Goal: Communication & Community: Ask a question

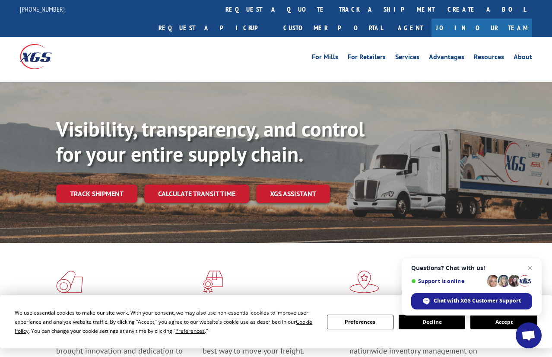
click at [550, 177] on div "Visibility, transparency, and control for your entire supply chain. Track shipm…" at bounding box center [304, 177] width 496 height 120
click at [477, 300] on span "Chat with XGS Customer Support" at bounding box center [476, 301] width 87 height 8
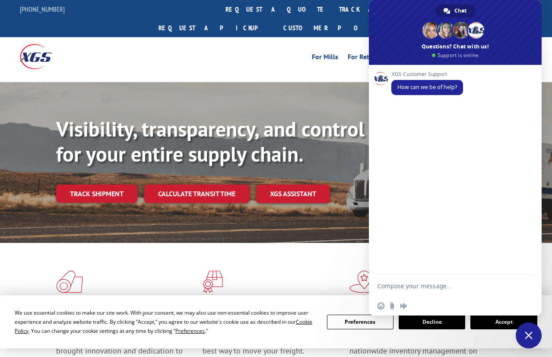
click at [404, 284] on textarea "Compose your message..." at bounding box center [446, 286] width 138 height 22
paste textarea "Load 524631337"
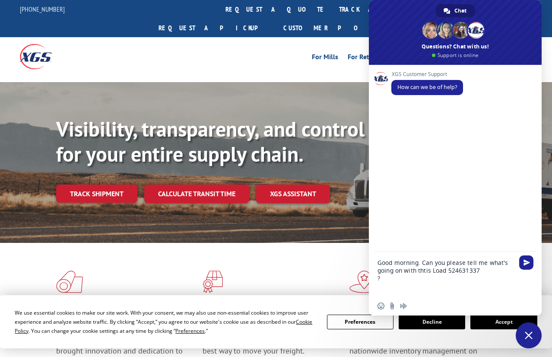
type textarea "Good morning. Can you please tell me what's going on with thtis Load 524631337 ?"
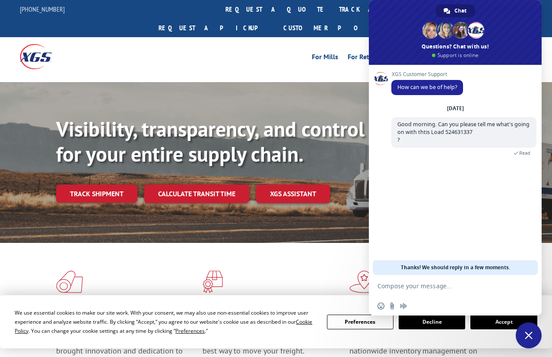
click at [549, 188] on div "Visibility, transparency, and control for your entire supply chain. Track shipm…" at bounding box center [304, 177] width 496 height 120
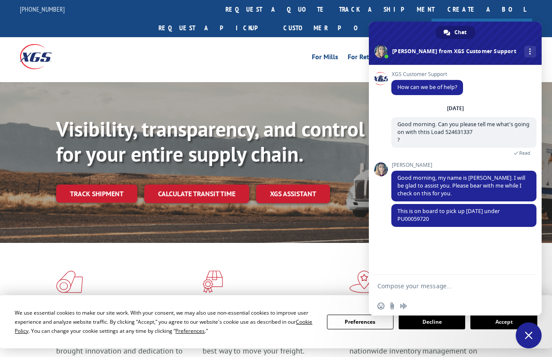
click at [419, 285] on textarea "Compose your message..." at bounding box center [446, 286] width 138 height 22
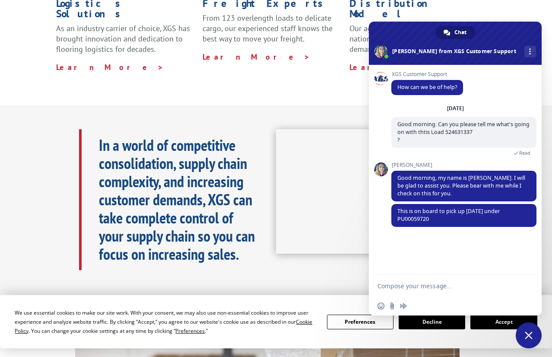
click at [482, 293] on textarea "Compose your message..." at bounding box center [446, 286] width 138 height 22
drag, startPoint x: 459, startPoint y: 284, endPoint x: 446, endPoint y: 285, distance: 13.9
click at [446, 285] on textarea "Hi [PERSON_NAME]. Apparently the [PERSON_NAME]" at bounding box center [446, 286] width 138 height 22
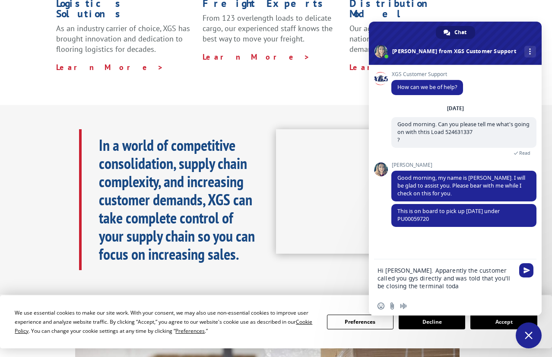
type textarea "Hi [PERSON_NAME]. Apparently the customer called you gys directly and was told …"
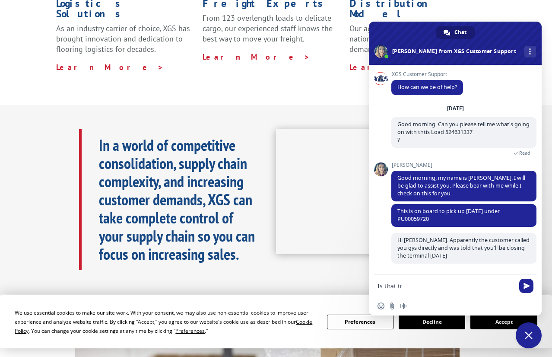
scroll to position [0, 0]
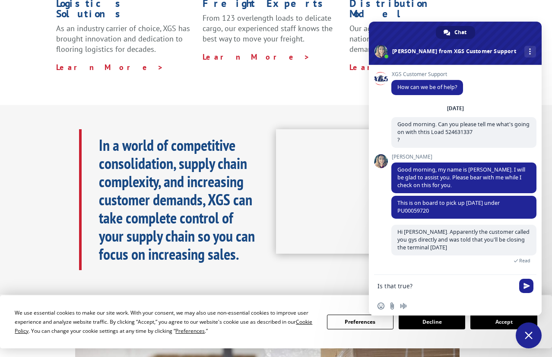
type textarea "Is that true?"
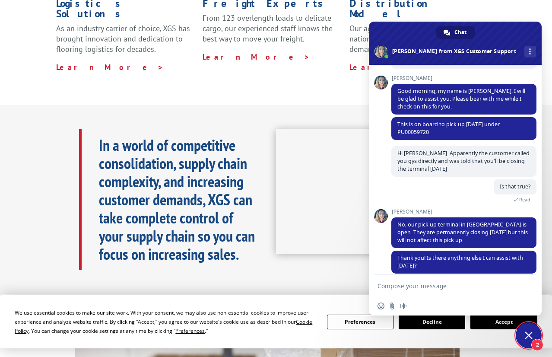
scroll to position [87, 0]
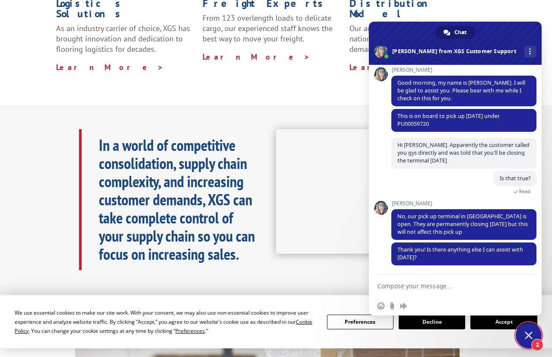
click at [547, 171] on div "In a world of competitive consolidation, supply chain complexity, and increasin…" at bounding box center [276, 199] width 552 height 189
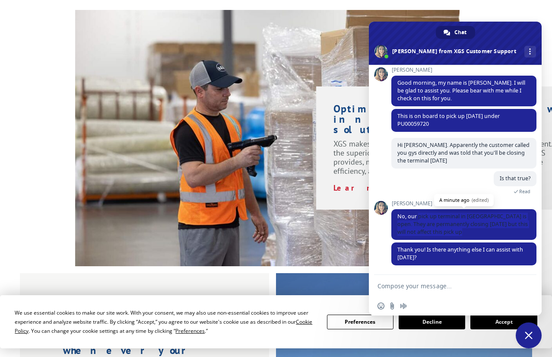
drag, startPoint x: 419, startPoint y: 218, endPoint x: 501, endPoint y: 233, distance: 83.0
click at [501, 233] on span "No, our pick up terminal in [GEOGRAPHIC_DATA] is open. They are permanently clo…" at bounding box center [463, 224] width 145 height 31
copy span "pick up terminal in [GEOGRAPHIC_DATA] is open. They are permanently closing [DA…"
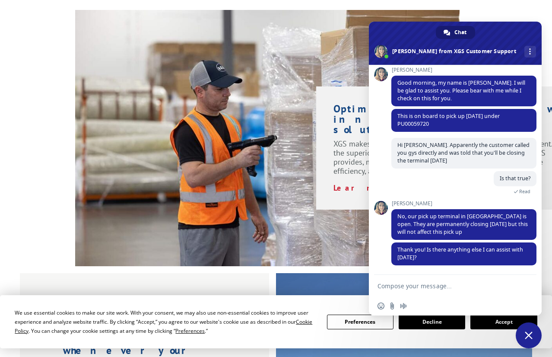
click at [436, 285] on textarea "Compose your message..." at bounding box center [446, 286] width 138 height 22
type textarea "Thank you"
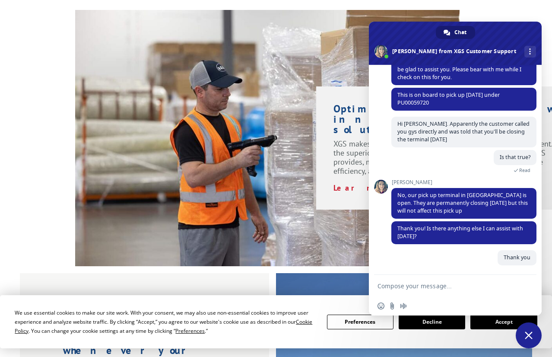
type textarea "R"
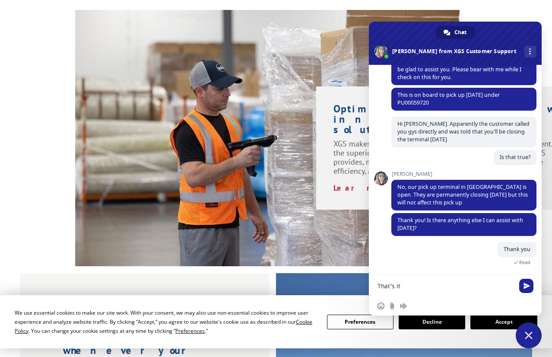
type textarea "That's it"
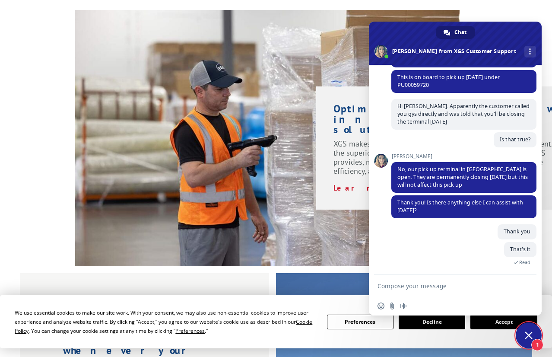
scroll to position [194, 0]
